Goal: Task Accomplishment & Management: Manage account settings

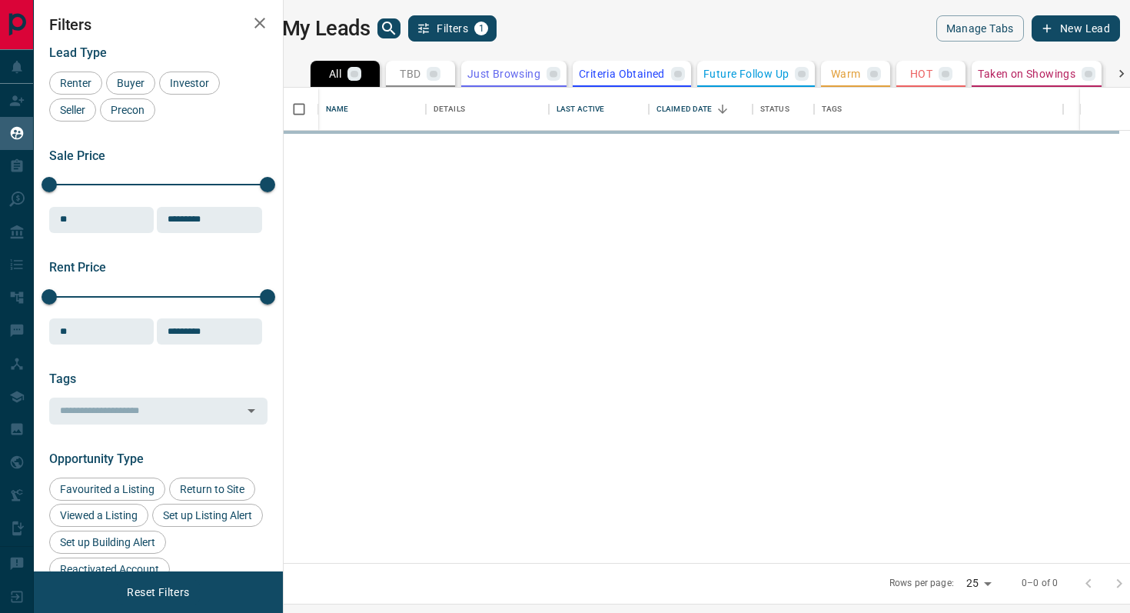
scroll to position [475, 840]
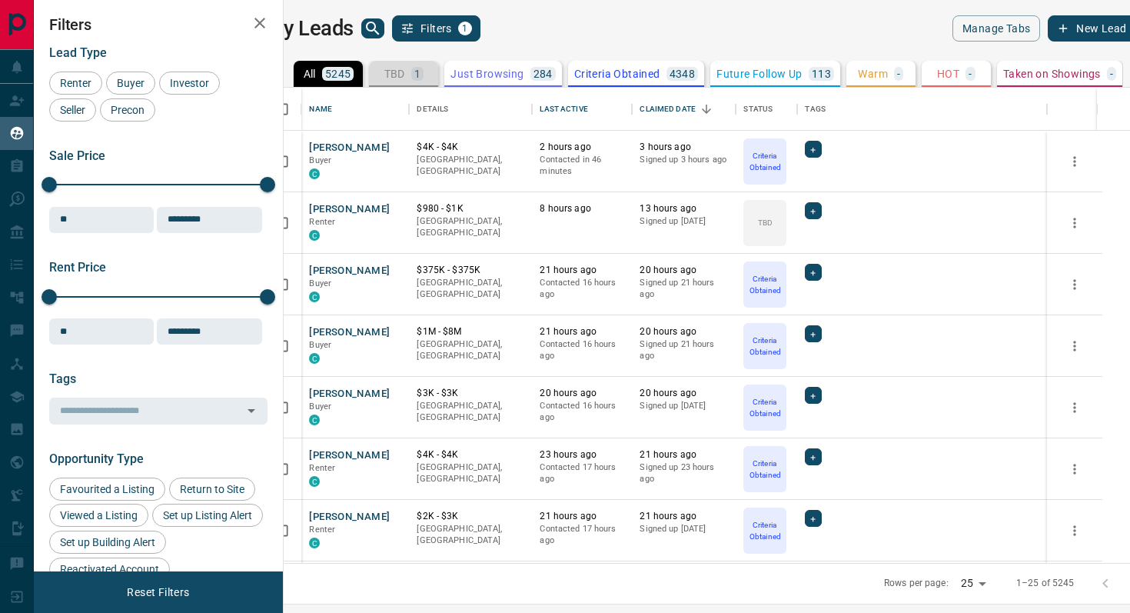
click at [405, 74] on p "TBD" at bounding box center [395, 73] width 21 height 11
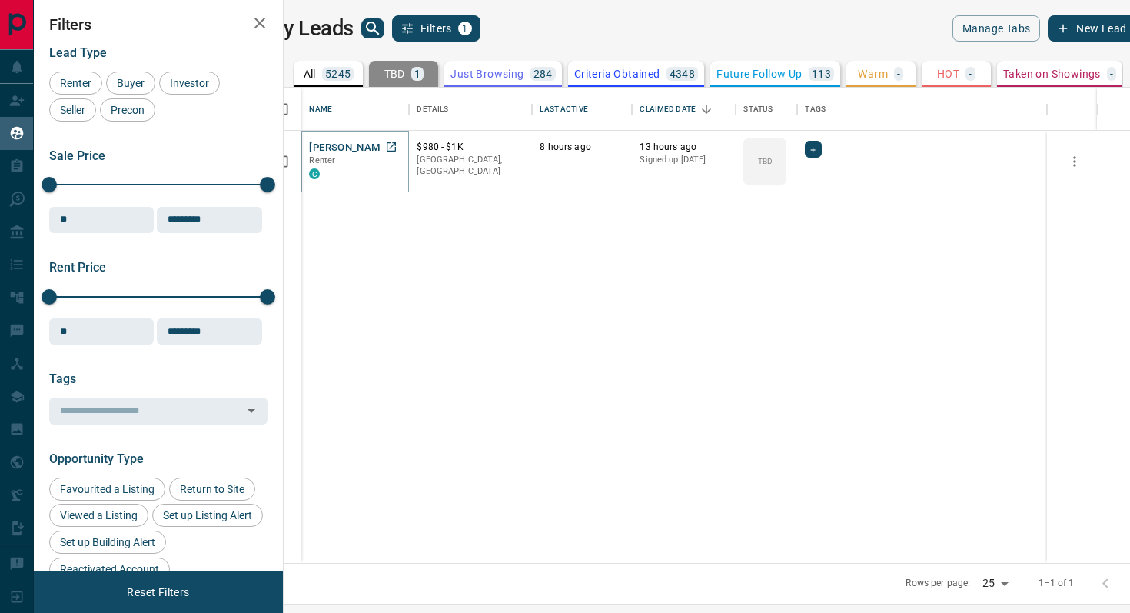
click at [366, 148] on button "[PERSON_NAME]" at bounding box center [349, 148] width 81 height 15
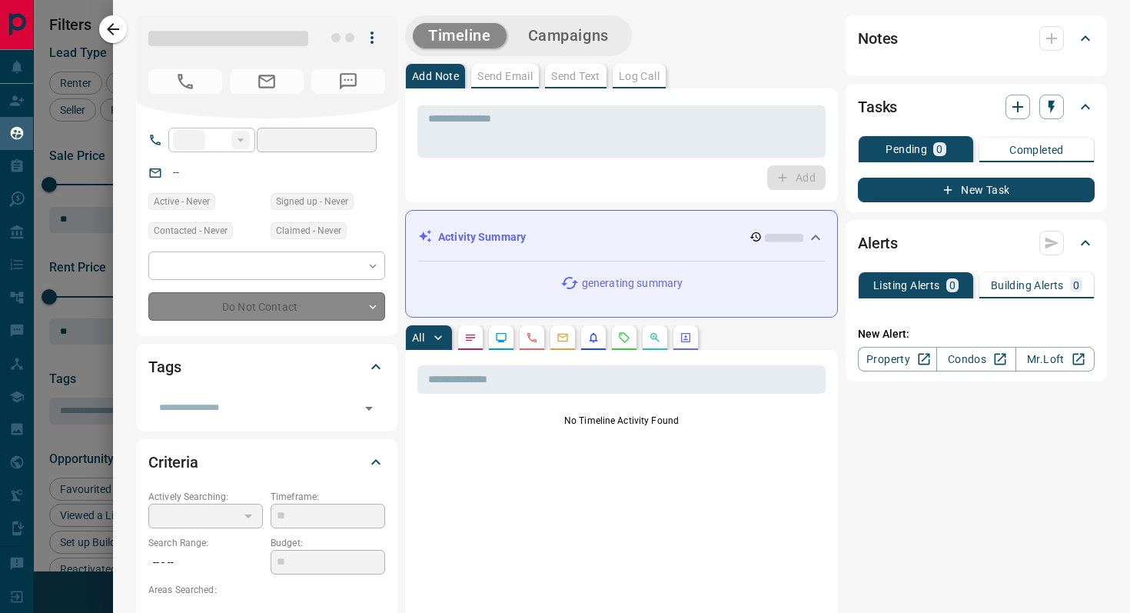
type input "**"
type input "**********"
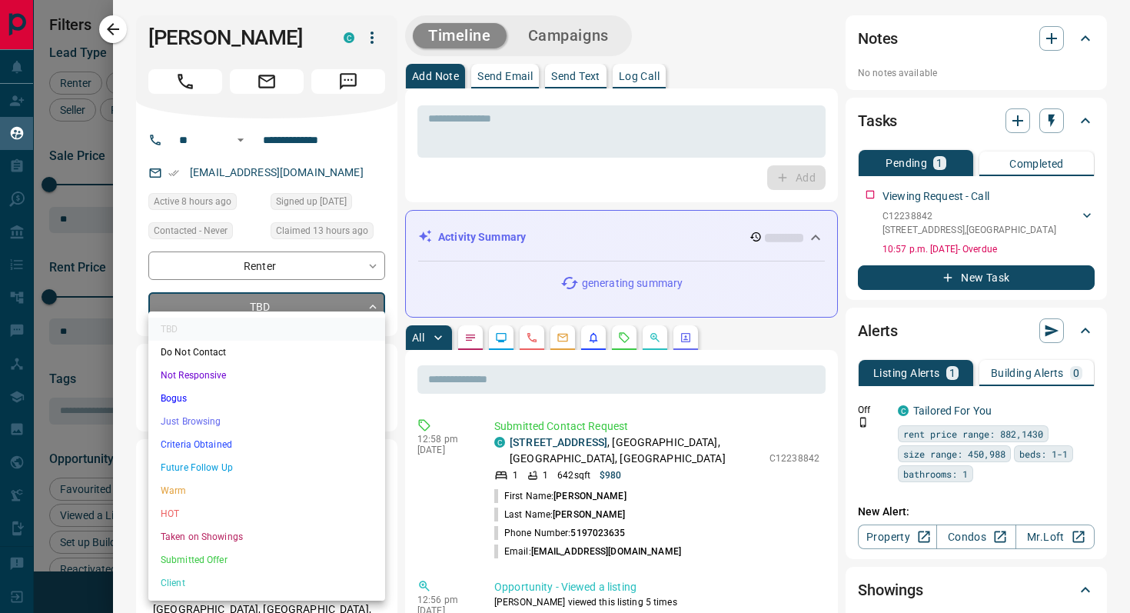
click at [316, 299] on body "Lead Transfers Claim Leads My Leads Tasks Opportunities Deals Campaigns Automat…" at bounding box center [565, 297] width 1130 height 594
click at [288, 446] on li "Criteria Obtained" at bounding box center [266, 444] width 237 height 23
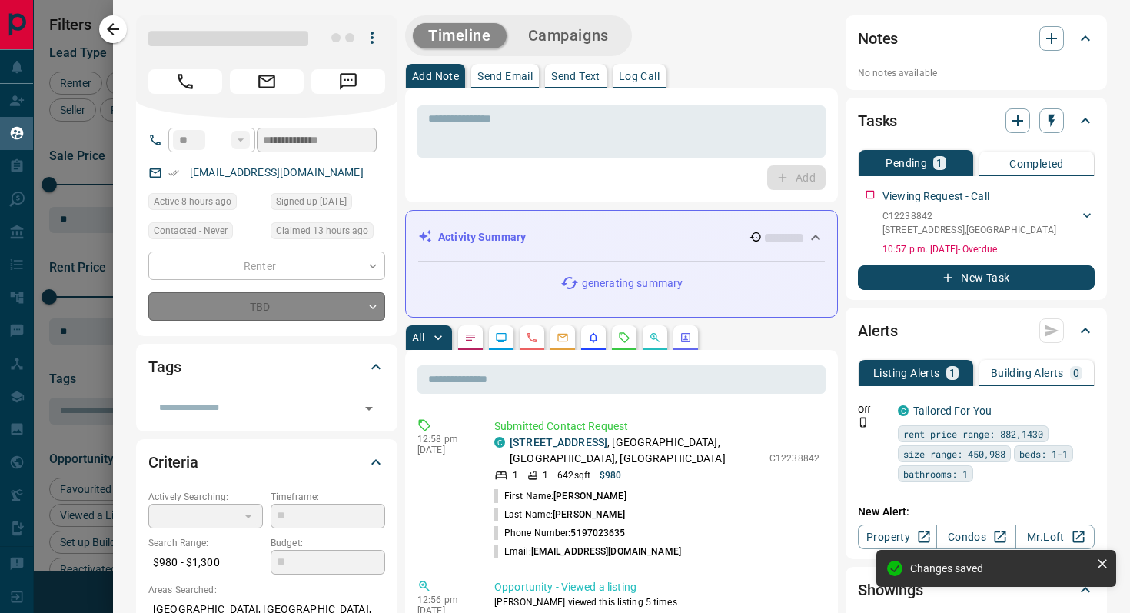
type input "*"
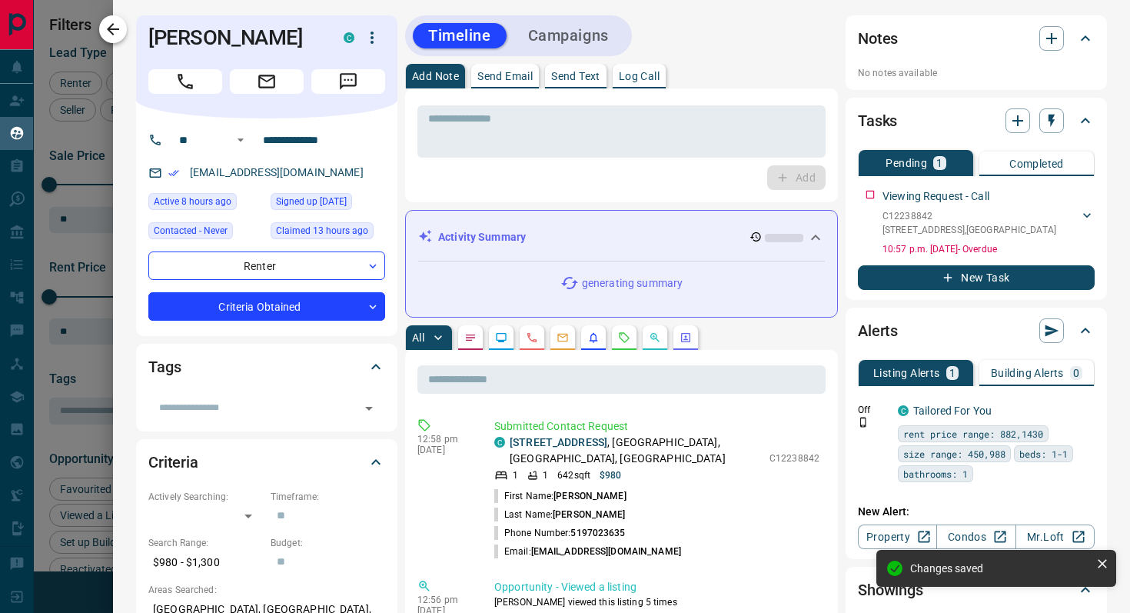
click at [110, 22] on icon "button" at bounding box center [113, 29] width 18 height 18
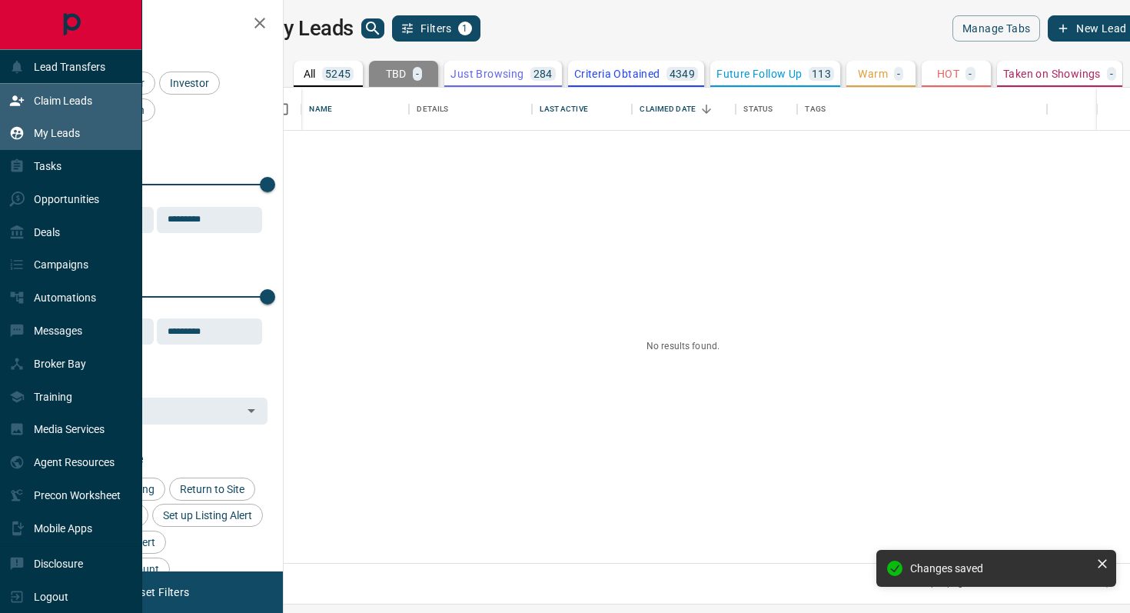
click at [73, 95] on p "Claim Leads" at bounding box center [63, 101] width 58 height 12
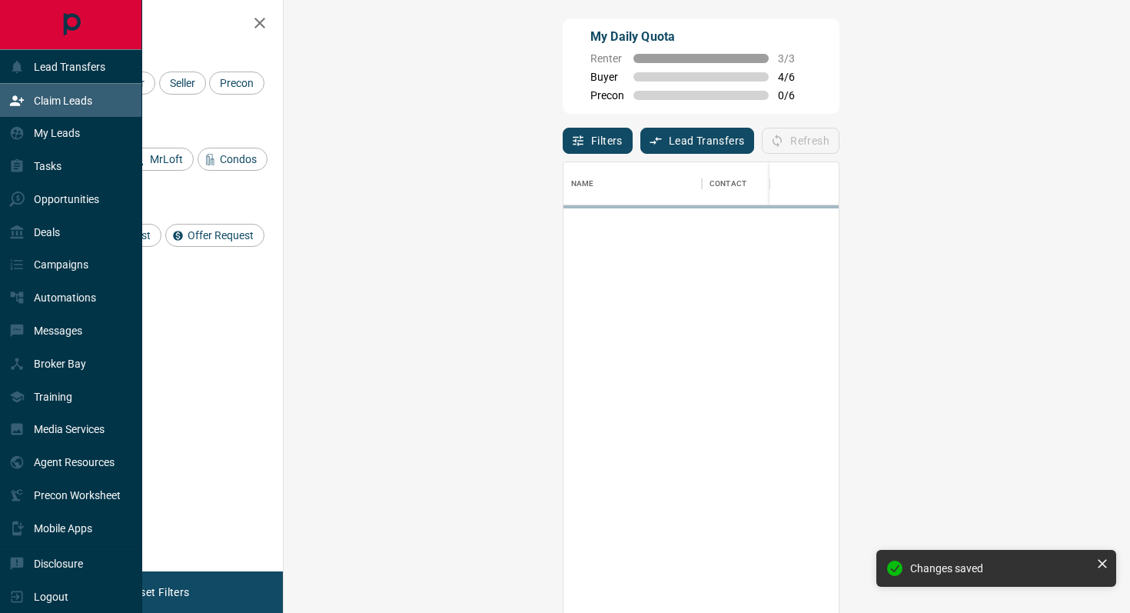
scroll to position [465, 814]
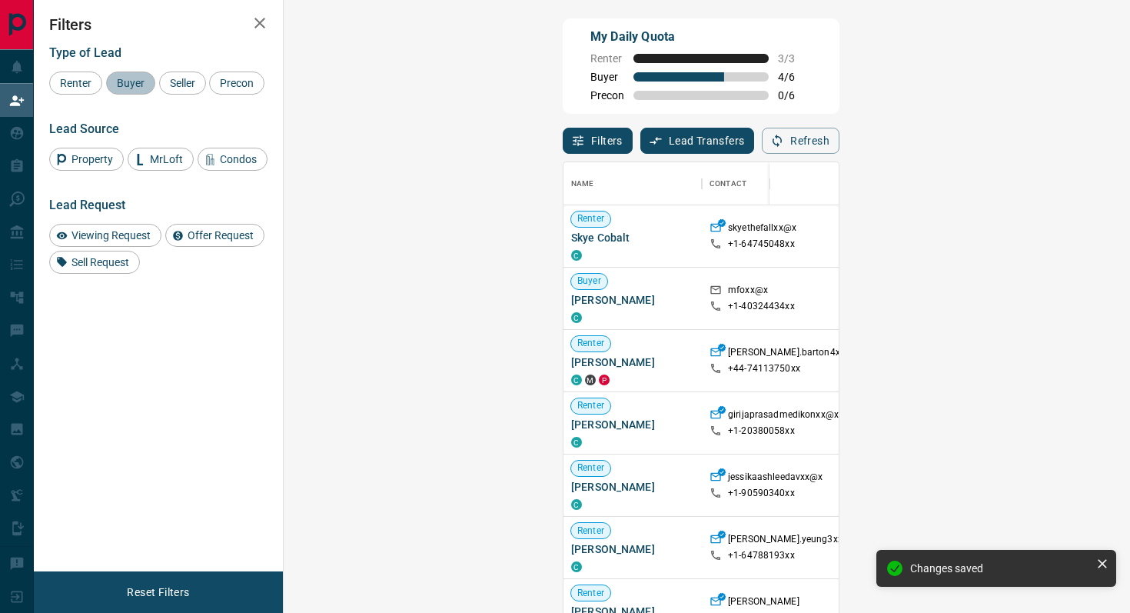
click at [138, 78] on span "Buyer" at bounding box center [131, 83] width 38 height 12
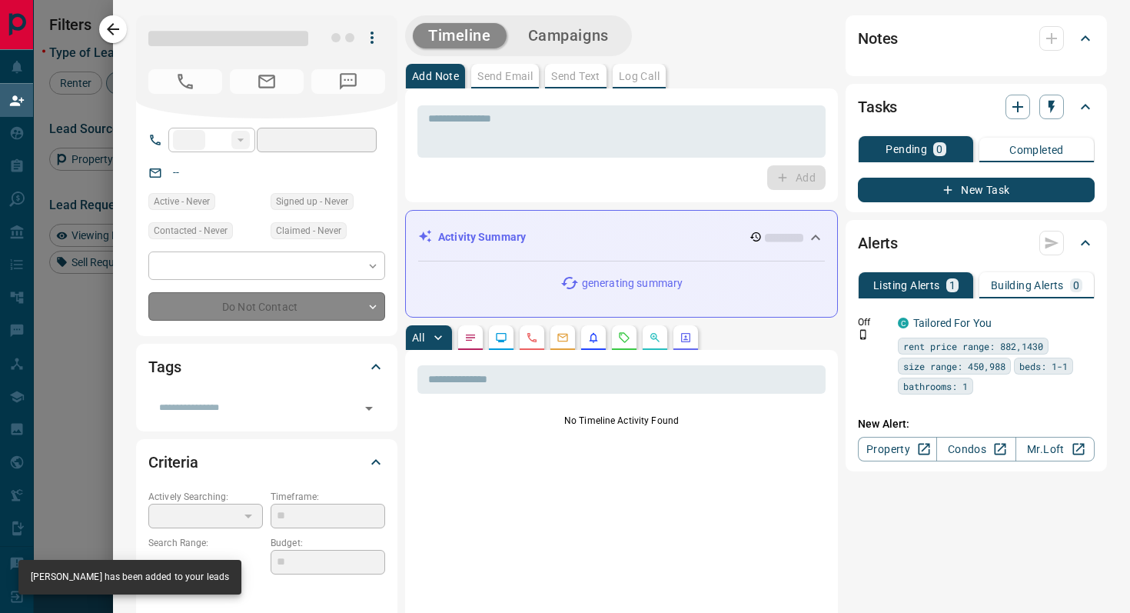
type input "**"
type input "**********"
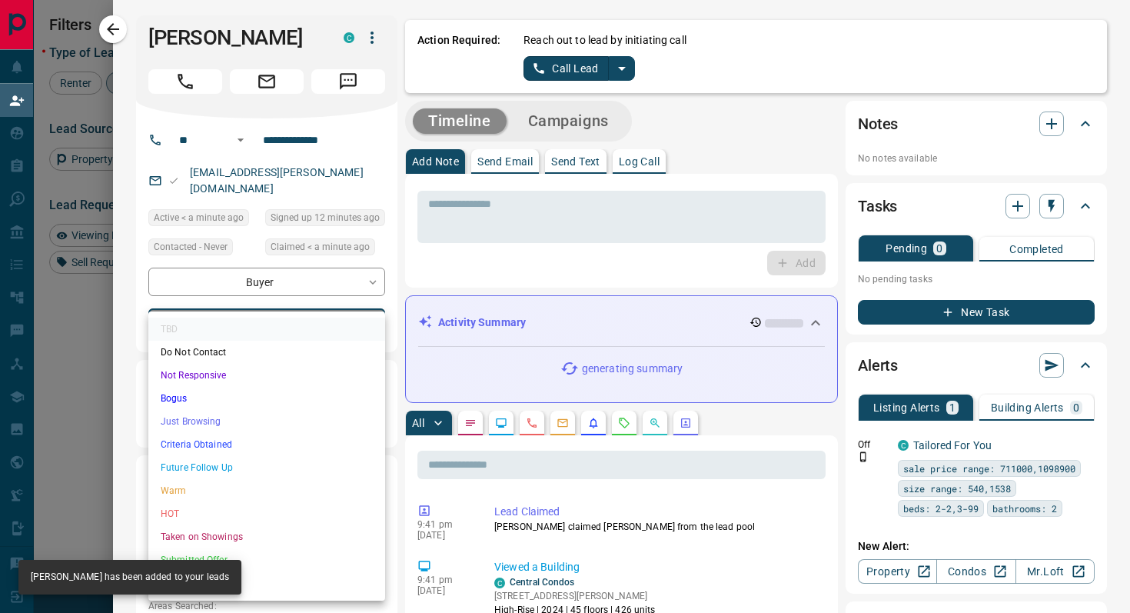
click at [307, 301] on body "Lead Transfers Claim Leads My Leads Tasks Opportunities Deals Campaigns Automat…" at bounding box center [565, 260] width 1130 height 521
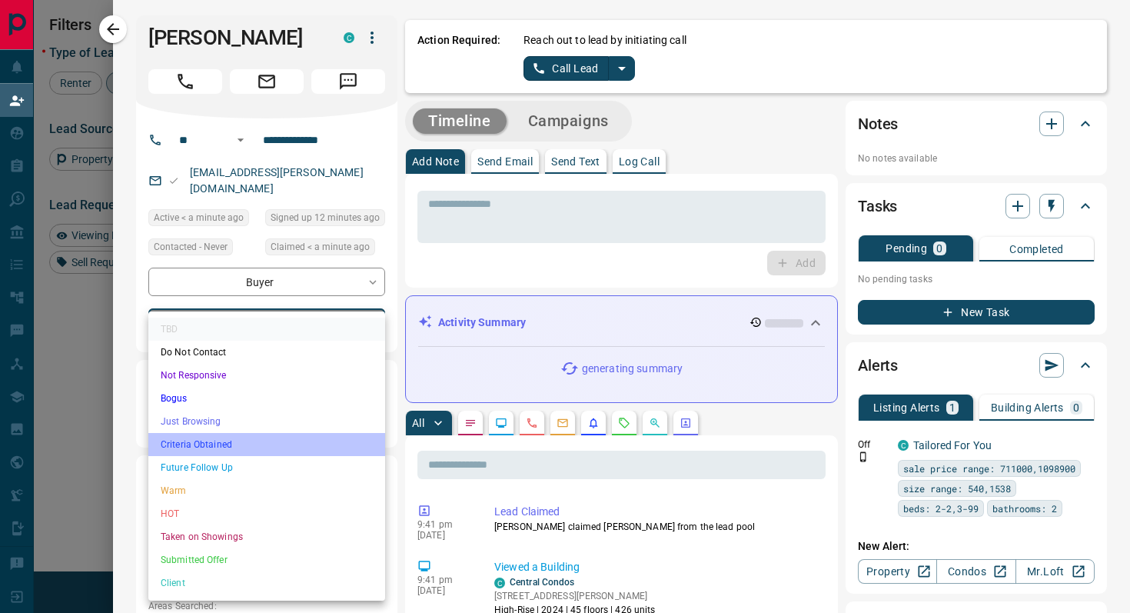
click at [230, 439] on li "Criteria Obtained" at bounding box center [266, 444] width 237 height 23
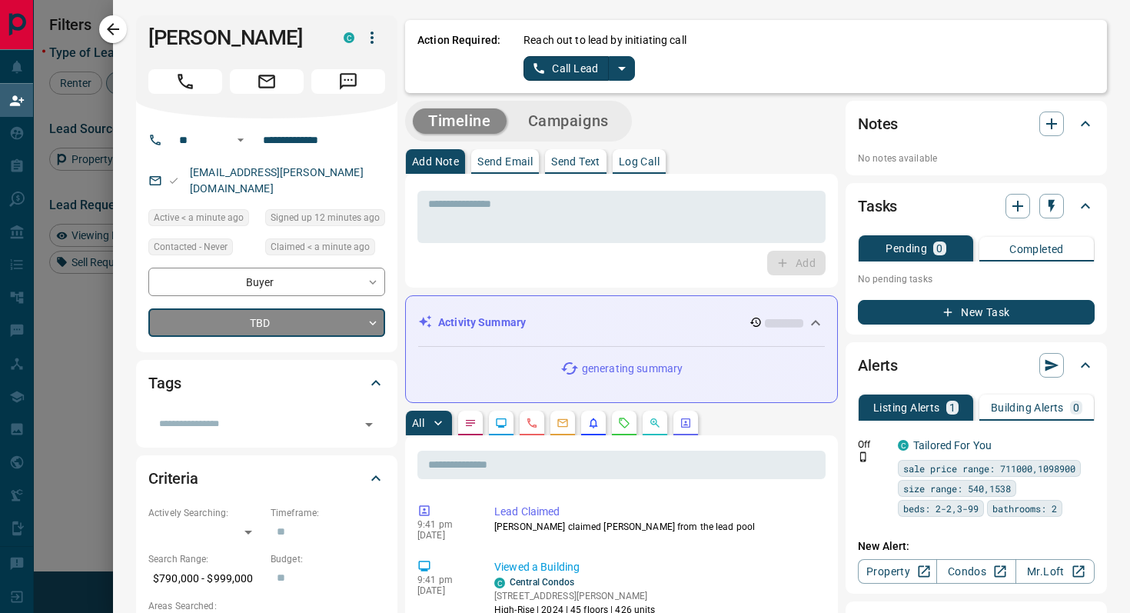
type input "*"
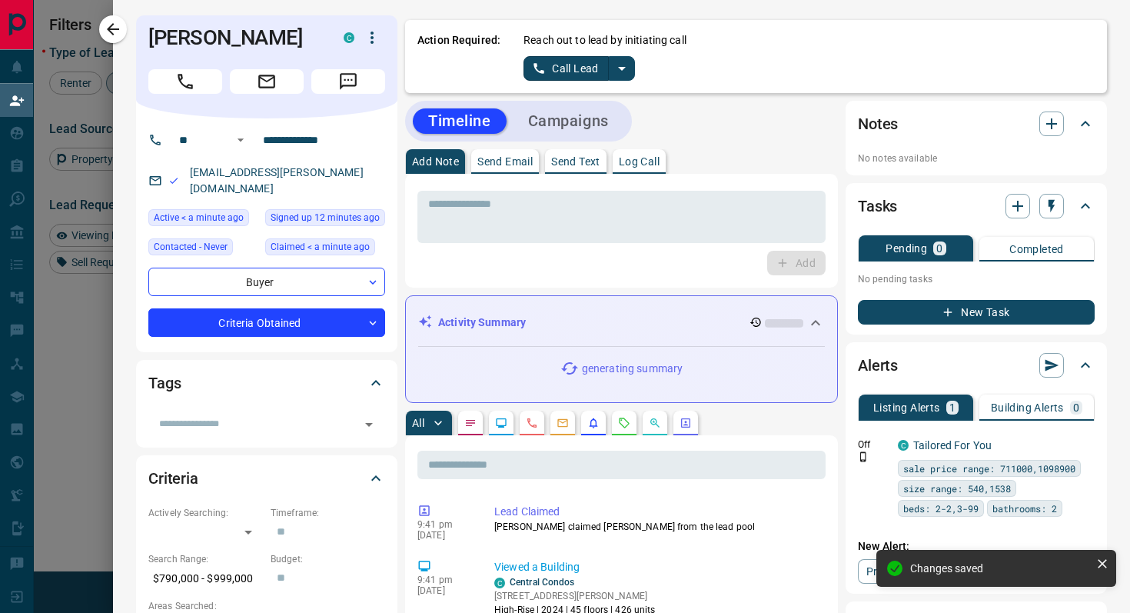
click at [625, 67] on icon "split button" at bounding box center [622, 68] width 18 height 18
click at [611, 121] on li "Log Manual Call" at bounding box center [579, 121] width 94 height 23
click at [535, 67] on button "Log Manual Call" at bounding box center [575, 68] width 102 height 25
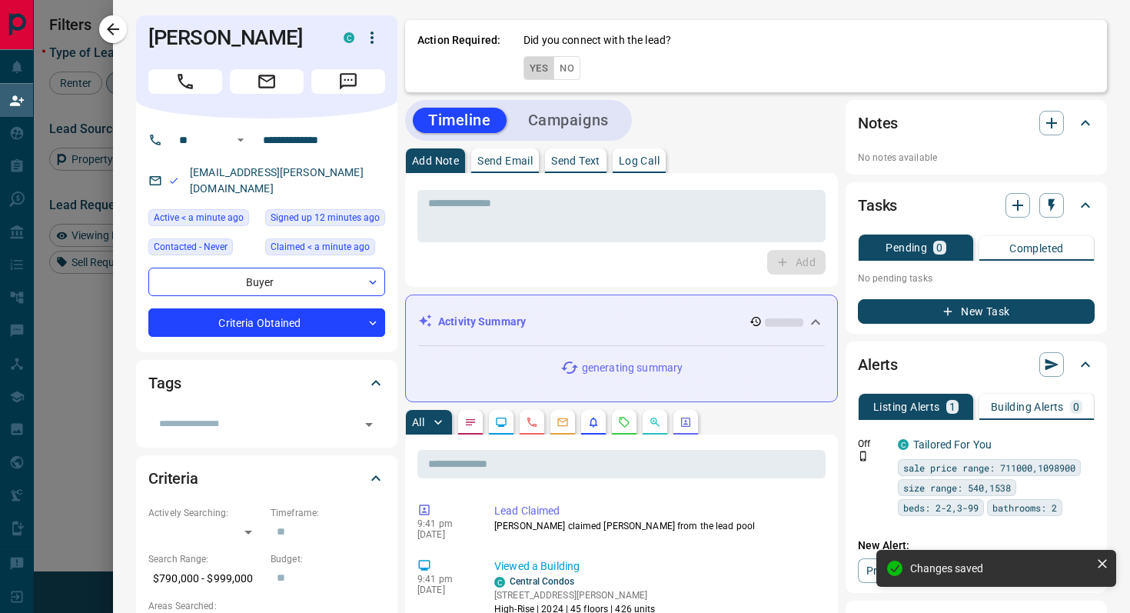
click at [535, 67] on button "Yes" at bounding box center [539, 68] width 31 height 24
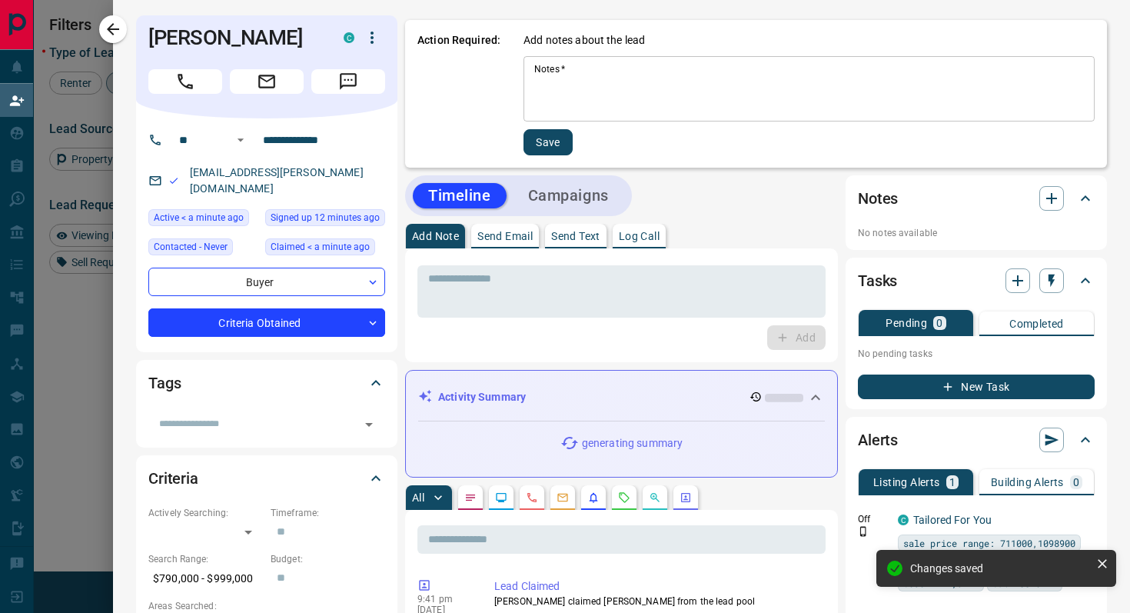
click at [596, 72] on textarea "Notes   *" at bounding box center [809, 89] width 550 height 52
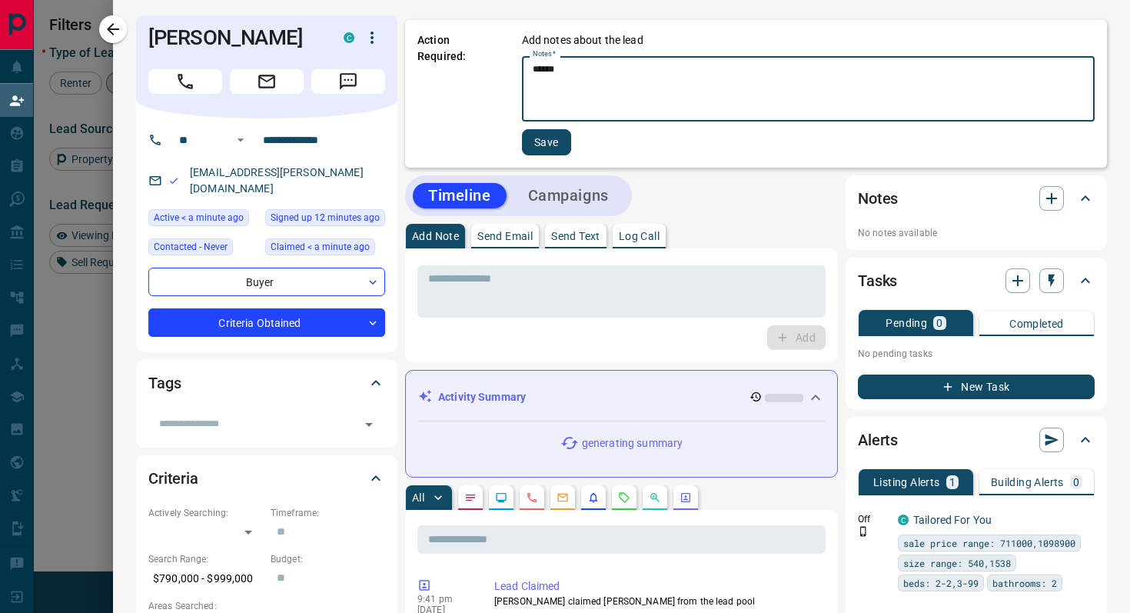
type textarea "******"
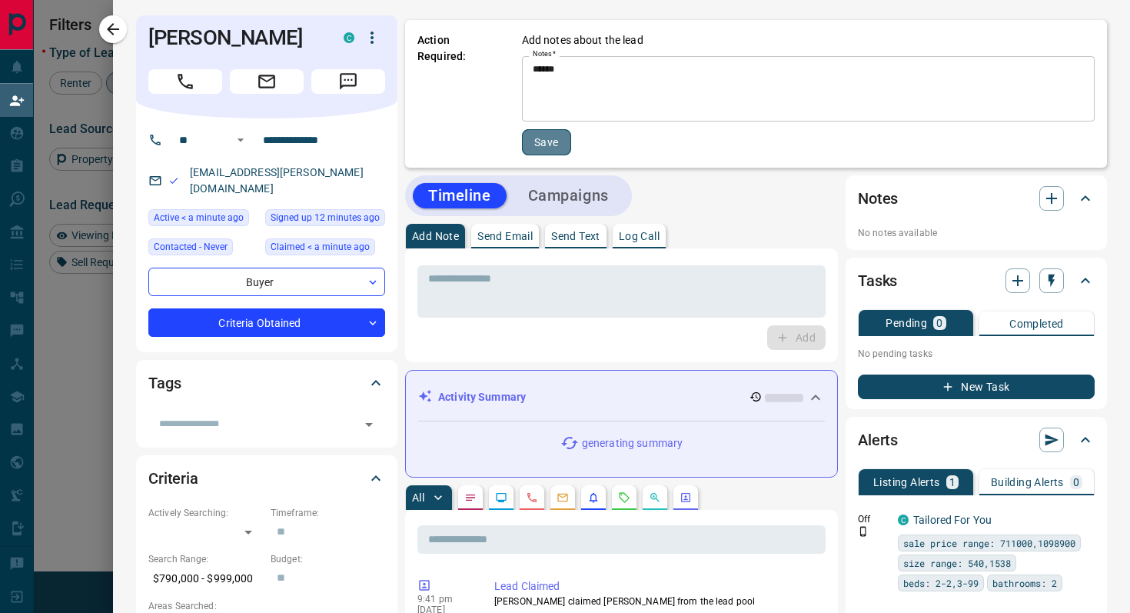
click at [544, 147] on button "Save" at bounding box center [546, 142] width 49 height 26
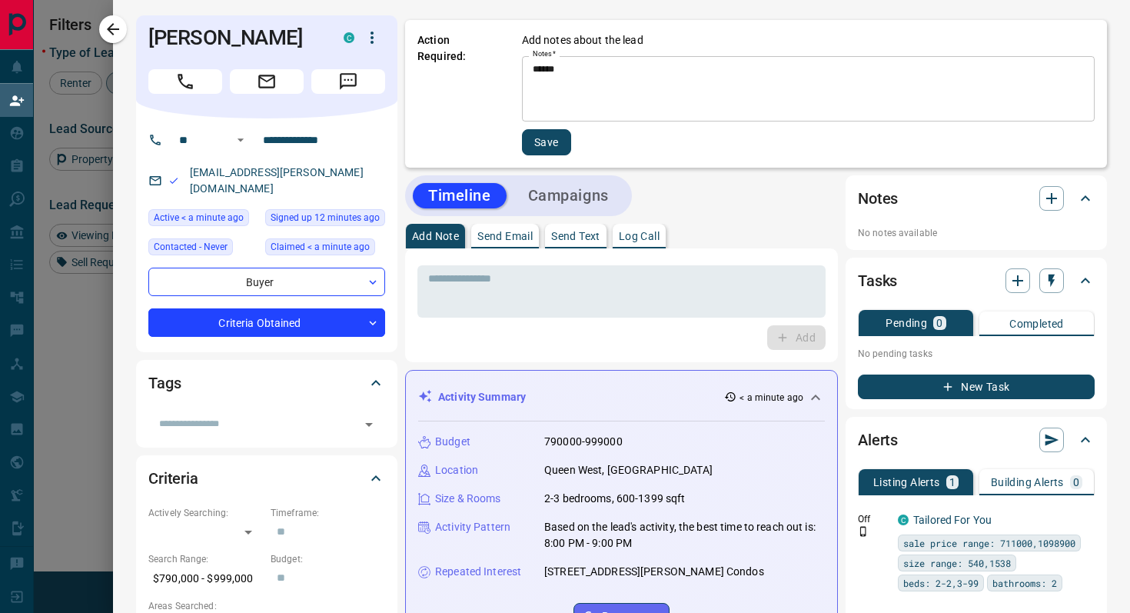
click at [533, 143] on button "Save" at bounding box center [546, 142] width 49 height 26
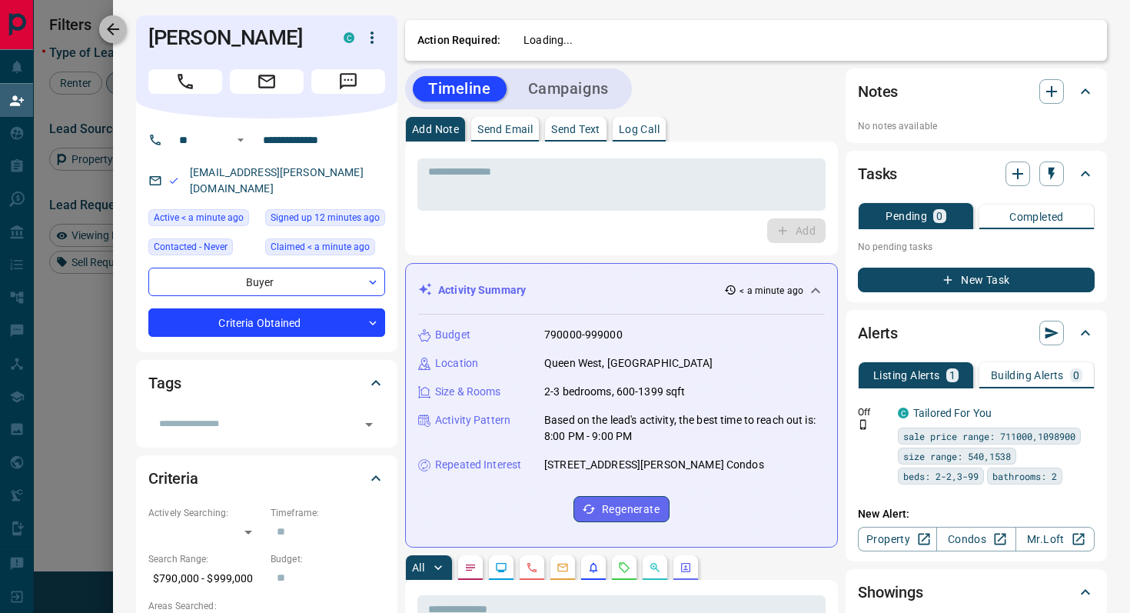
click at [117, 31] on icon "button" at bounding box center [113, 29] width 18 height 18
